Goal: Consume media (video, audio): Consume media (video, audio)

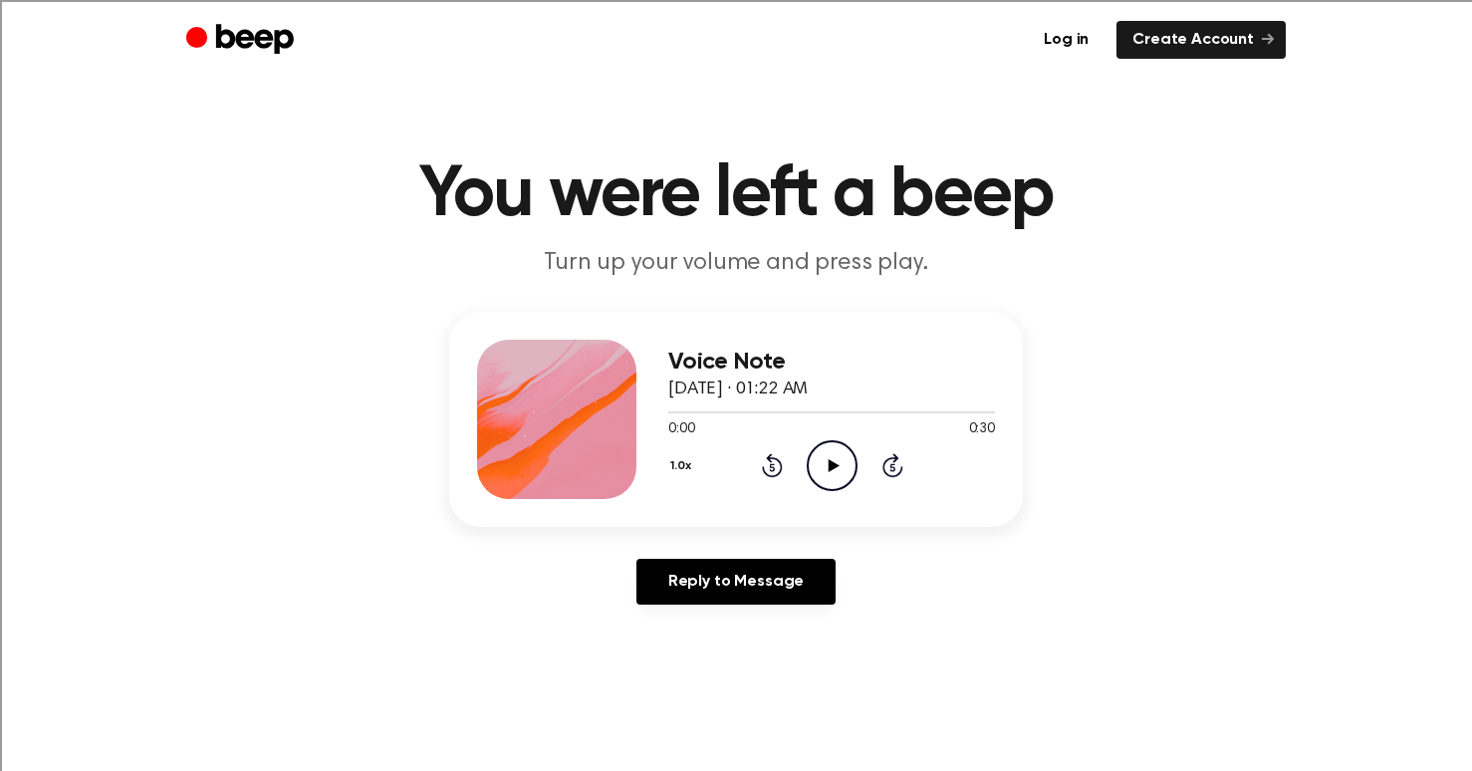
drag, startPoint x: 940, startPoint y: 436, endPoint x: 930, endPoint y: 437, distance: 10.0
click at [940, 436] on div "0:00 0:30" at bounding box center [831, 429] width 327 height 21
drag, startPoint x: 863, startPoint y: 441, endPoint x: 850, endPoint y: 465, distance: 27.2
click at [850, 465] on div "1.0x Rewind 5 seconds Play Audio Skip 5 seconds" at bounding box center [831, 465] width 327 height 51
click at [850, 465] on icon "Play Audio" at bounding box center [832, 465] width 51 height 51
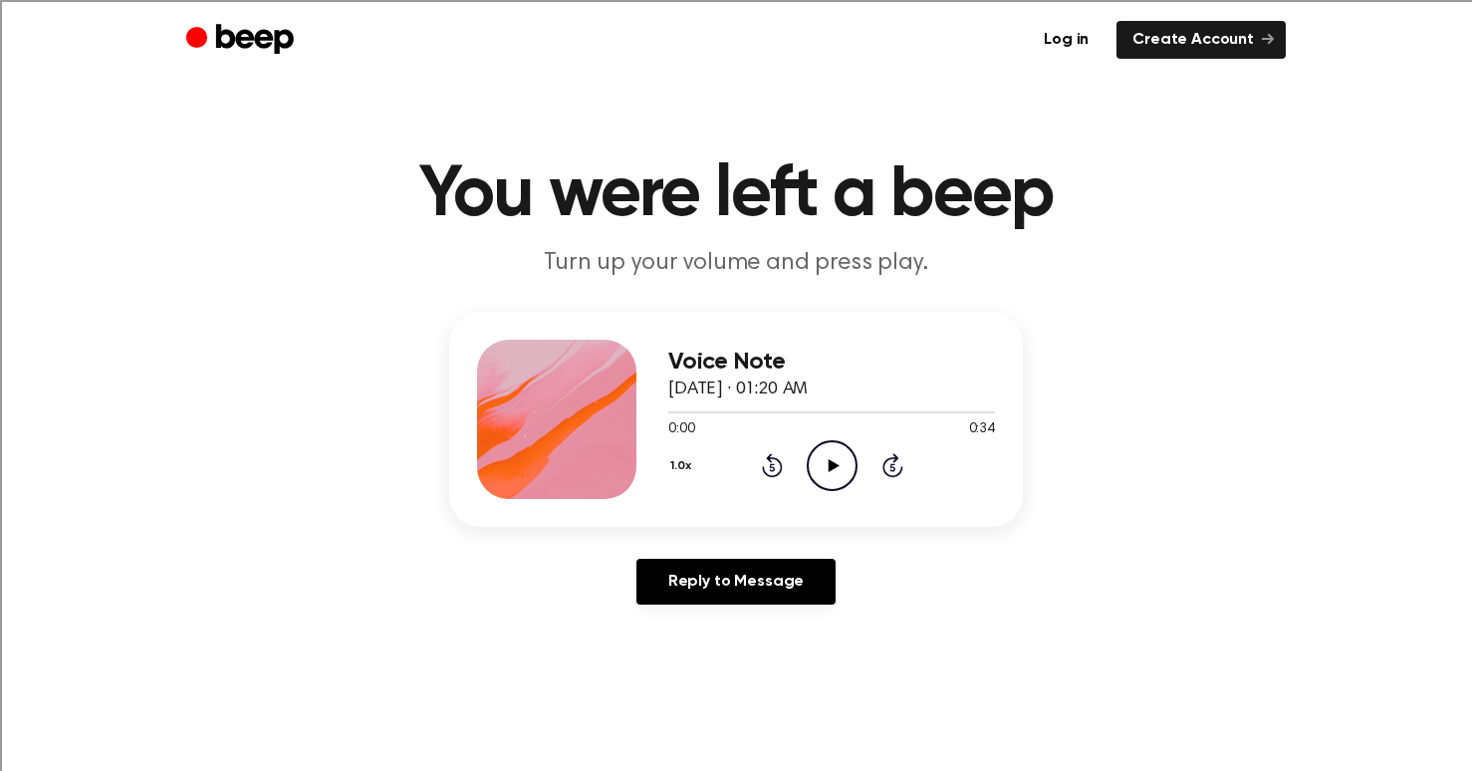
click at [852, 377] on div "Voice Note September 1, 2025 · 01:20 AM" at bounding box center [831, 376] width 327 height 55
click at [817, 473] on icon "Play Audio" at bounding box center [832, 465] width 51 height 51
